Goal: Complete application form

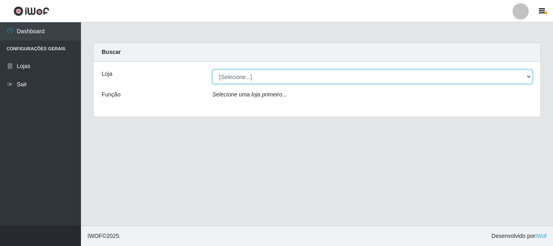
click at [265, 80] on select "[Selecione...] [GEOGRAPHIC_DATA] [GEOGRAPHIC_DATA]" at bounding box center [373, 77] width 320 height 14
select select "64"
click at [213, 70] on select "[Selecione...] [GEOGRAPHIC_DATA] [GEOGRAPHIC_DATA]" at bounding box center [373, 77] width 320 height 14
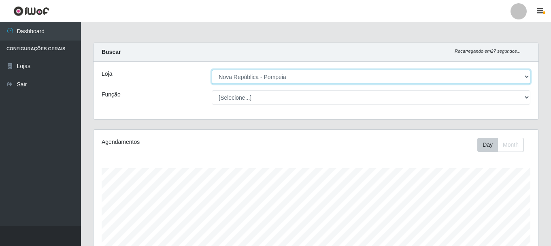
scroll to position [168, 445]
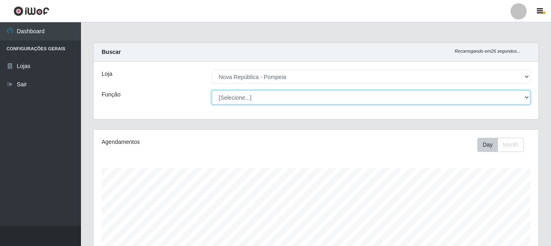
click at [269, 100] on select "[Selecione...] Balconista Operador de Caixa Recepcionista Repositor" at bounding box center [371, 97] width 319 height 14
select select "22"
click at [212, 90] on select "[Selecione...] Balconista Operador de Caixa Recepcionista Repositor" at bounding box center [371, 97] width 319 height 14
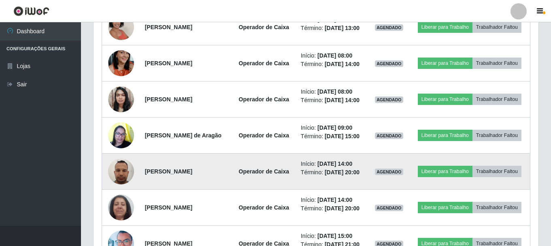
scroll to position [242, 0]
